Goal: Check status: Check status

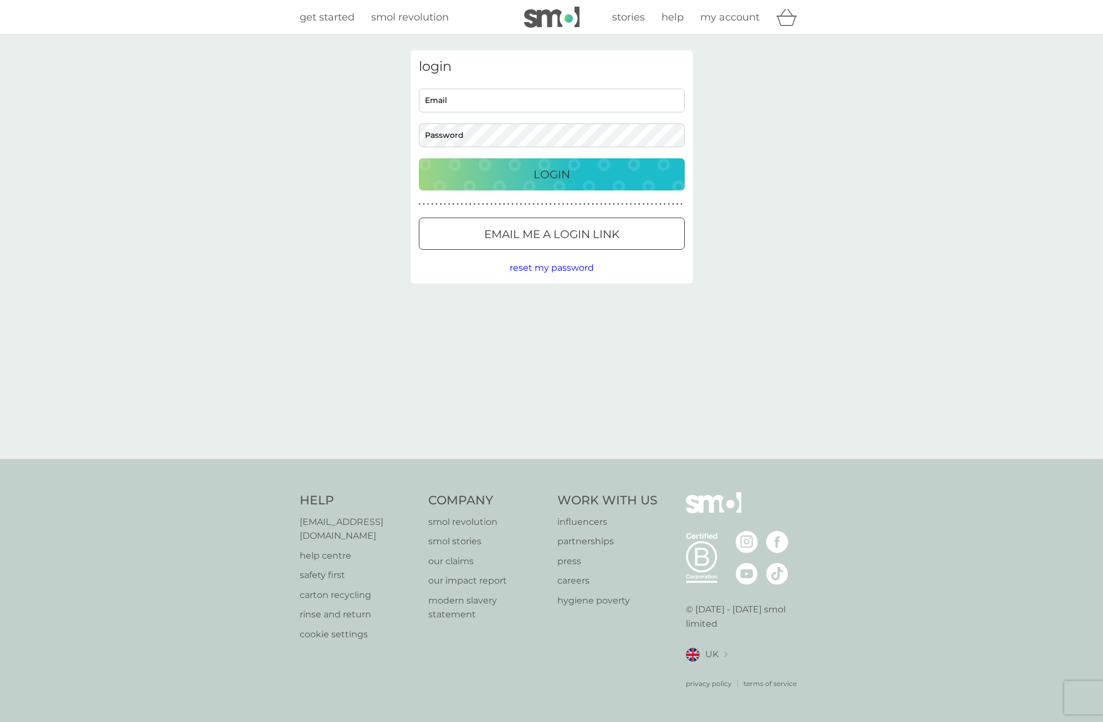
type input "[PERSON_NAME][EMAIL_ADDRESS][DOMAIN_NAME]"
click at [550, 167] on p "Login" at bounding box center [552, 175] width 37 height 18
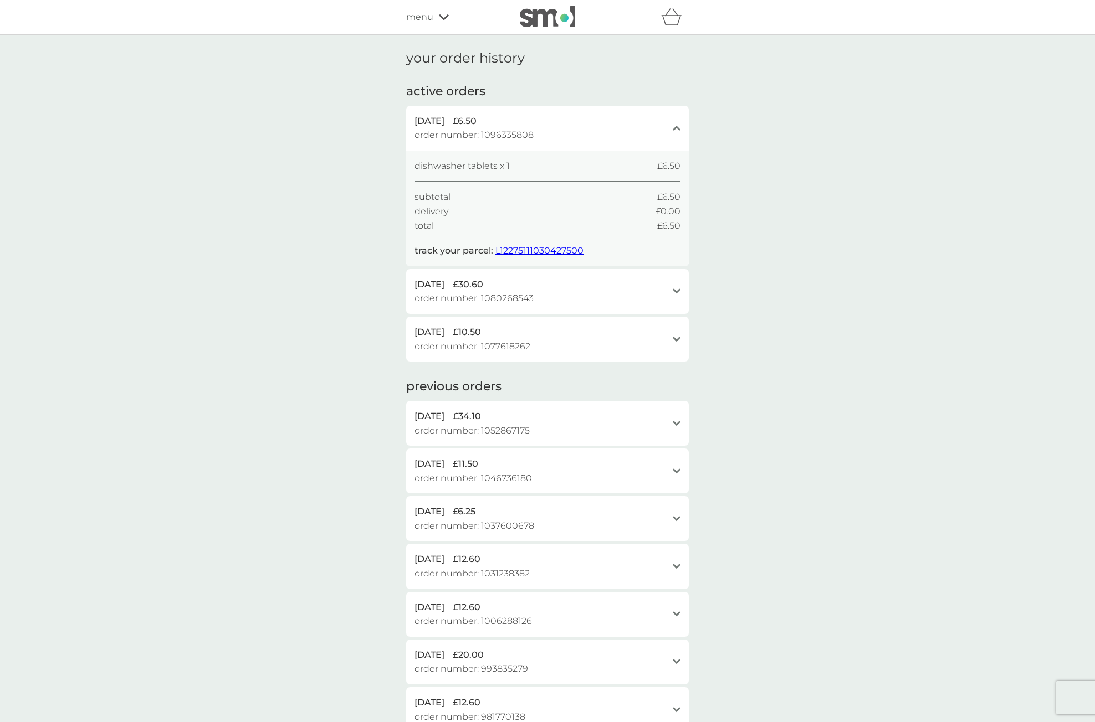
click at [543, 250] on span "L12275111030427500" at bounding box center [539, 250] width 88 height 11
